Goal: Information Seeking & Learning: Learn about a topic

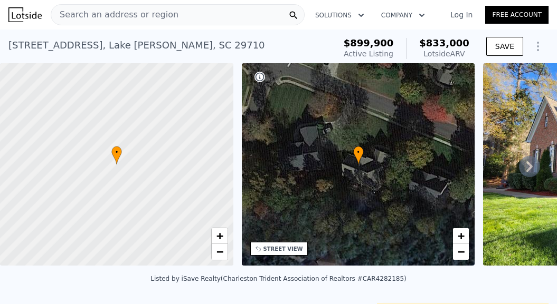
scroll to position [185, 0]
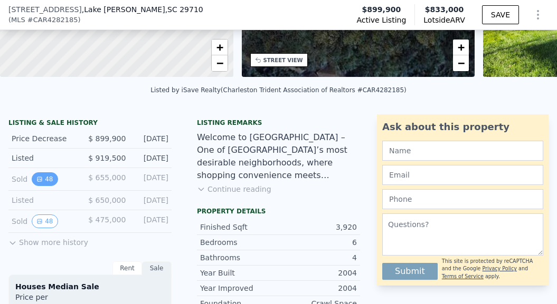
click at [46, 176] on button "48" at bounding box center [45, 180] width 26 height 14
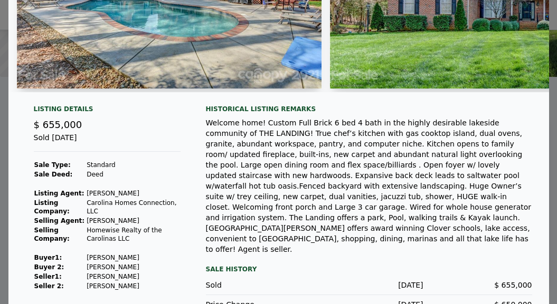
scroll to position [154, 0]
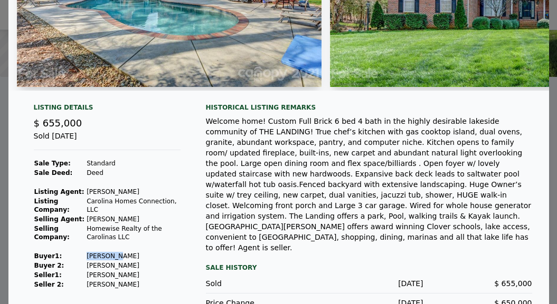
drag, startPoint x: 115, startPoint y: 259, endPoint x: 86, endPoint y: 258, distance: 29.0
click at [86, 259] on tr "Buyer 1 : Seaglione Joseph Robert" at bounding box center [107, 256] width 147 height 9
copy tr "Seaglione"
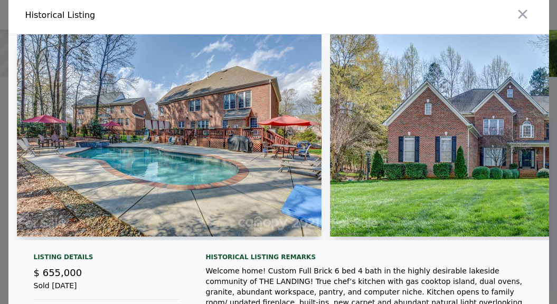
scroll to position [161, 0]
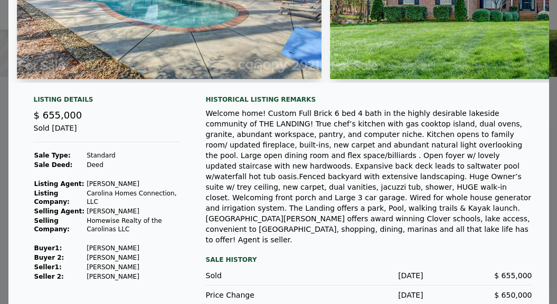
click at [166, 271] on td "Cossette Andrea W" at bounding box center [133, 267] width 94 height 9
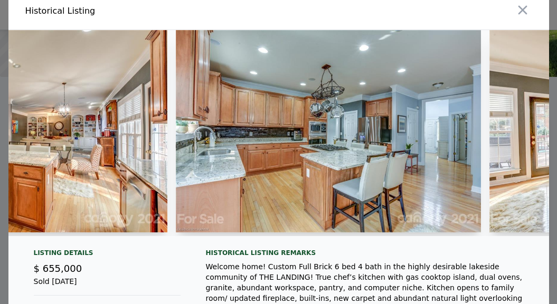
scroll to position [0, 1144]
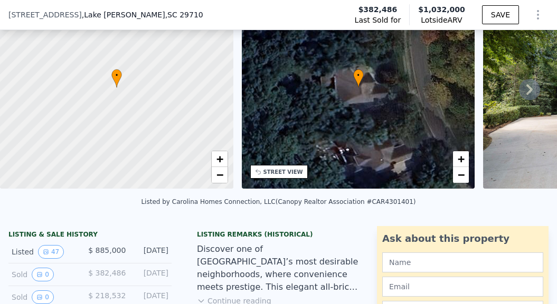
scroll to position [207, 0]
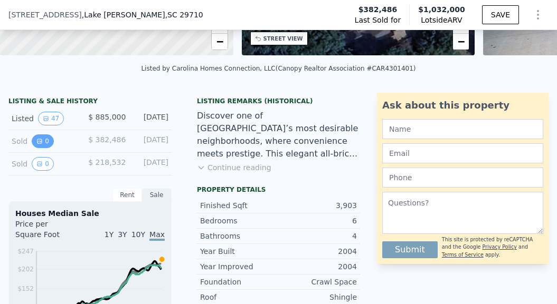
click at [42, 141] on button "0" at bounding box center [43, 142] width 22 height 14
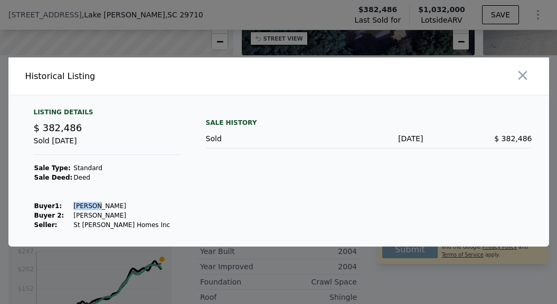
drag, startPoint x: 92, startPoint y: 207, endPoint x: 68, endPoint y: 206, distance: 24.3
click at [73, 206] on td "Timmins Richard P" at bounding box center [122, 206] width 98 height 9
copy td "Timmins"
click at [521, 74] on icon "button" at bounding box center [522, 75] width 9 height 9
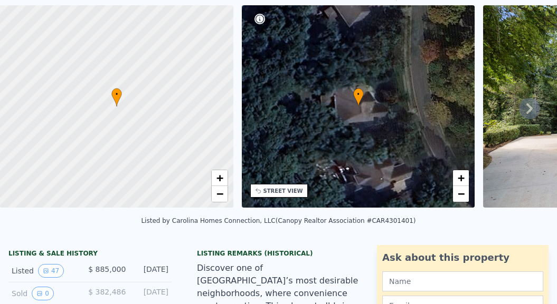
scroll to position [0, 0]
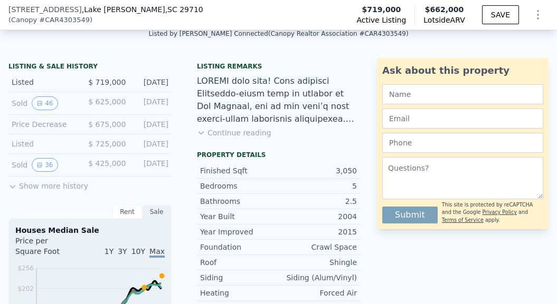
scroll to position [242, 0]
click at [50, 103] on button "46" at bounding box center [45, 103] width 26 height 14
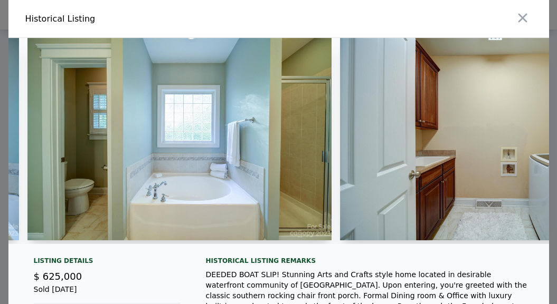
scroll to position [0, 7180]
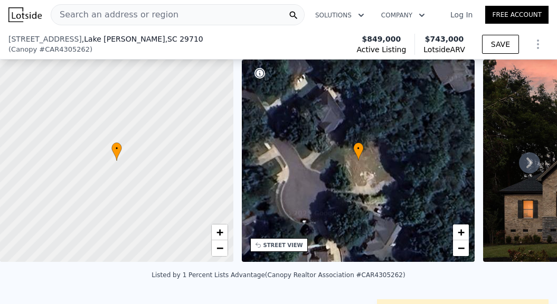
scroll to position [231, 0]
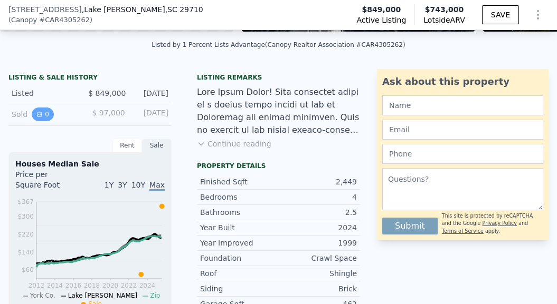
click at [43, 114] on button "0" at bounding box center [43, 115] width 22 height 14
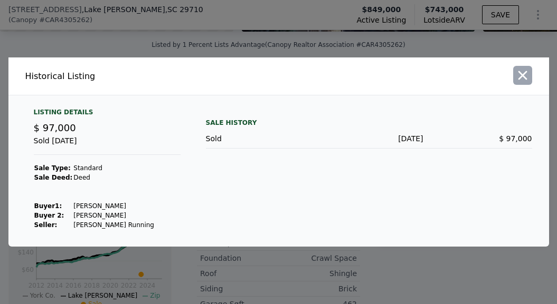
click at [523, 73] on icon "button" at bounding box center [522, 75] width 9 height 9
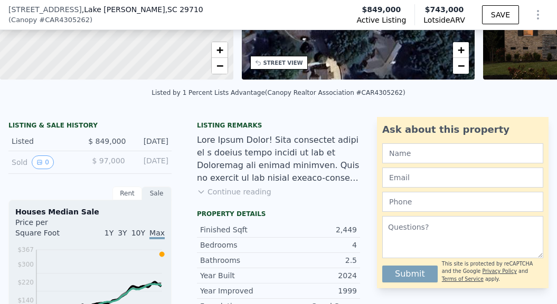
scroll to position [191, 0]
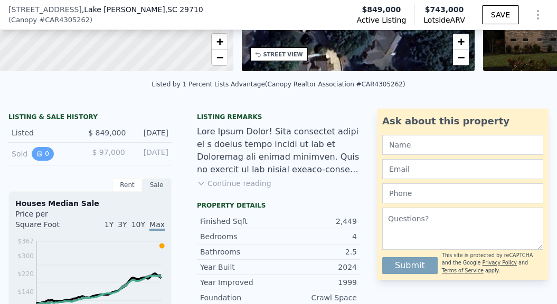
click at [40, 154] on icon "View historical data" at bounding box center [39, 154] width 4 height 4
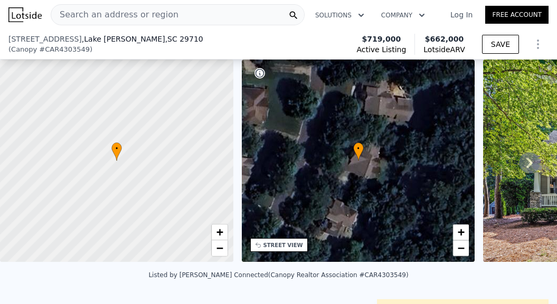
scroll to position [129, 0]
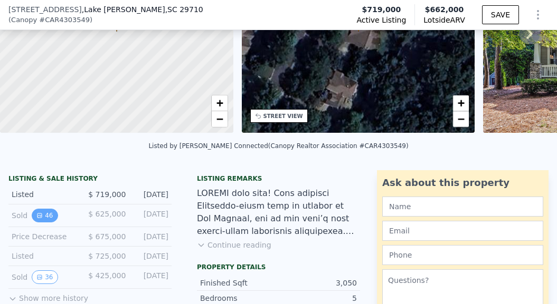
click at [43, 218] on button "46" at bounding box center [45, 216] width 26 height 14
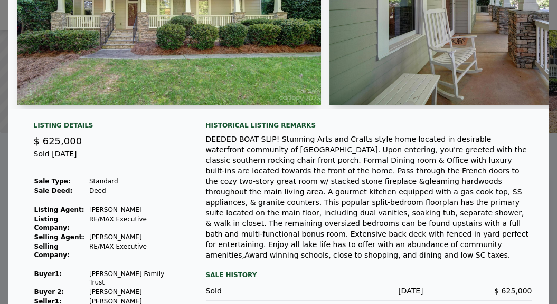
scroll to position [0, 0]
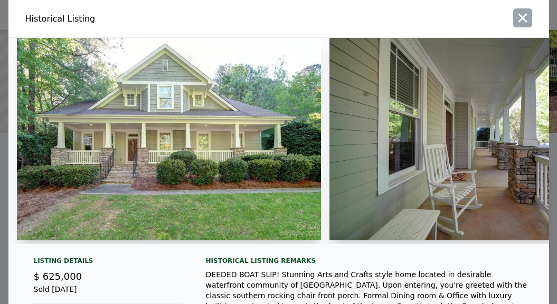
click at [523, 14] on icon "button" at bounding box center [522, 18] width 15 height 15
